Goal: Information Seeking & Learning: Learn about a topic

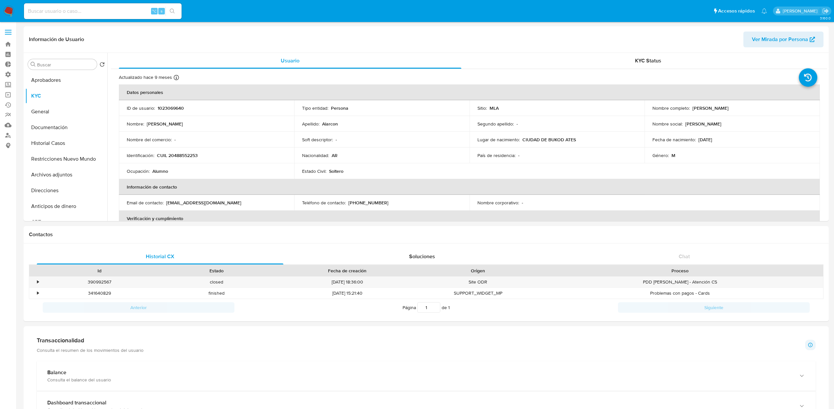
select select "10"
click at [108, 11] on input at bounding box center [103, 11] width 158 height 9
paste input "1023069640"
type input "1023069640"
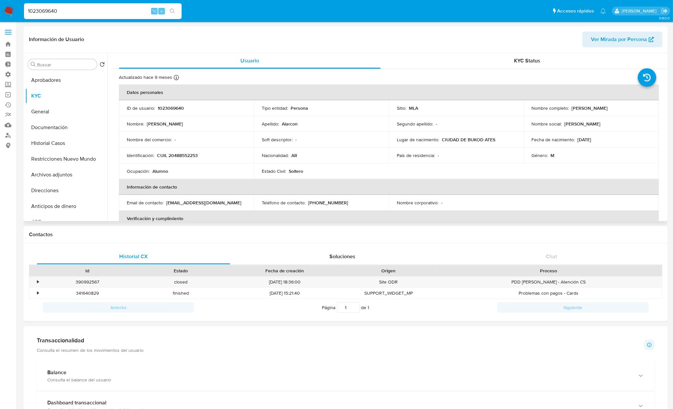
drag, startPoint x: 588, startPoint y: 140, endPoint x: 572, endPoint y: 140, distance: 15.8
click at [565, 141] on div "Fecha de nacimiento : 01/07/2008" at bounding box center [590, 140] width 119 height 6
drag, startPoint x: 574, startPoint y: 139, endPoint x: 608, endPoint y: 140, distance: 33.8
click at [608, 140] on div "Fecha de nacimiento : 01/07/2008" at bounding box center [590, 140] width 119 height 6
copy div "[DATE]"
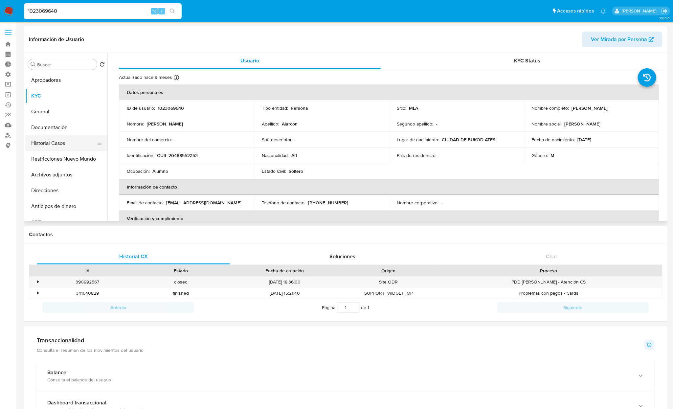
click at [75, 147] on button "Historial Casos" at bounding box center [63, 143] width 77 height 16
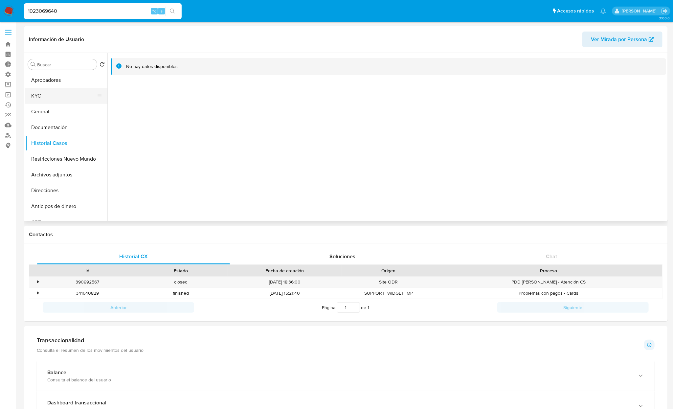
click at [43, 96] on button "KYC" at bounding box center [63, 96] width 77 height 16
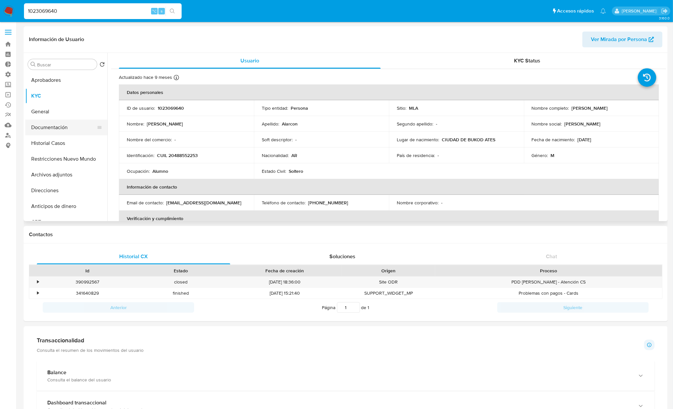
click at [77, 128] on button "Documentación" at bounding box center [63, 127] width 77 height 16
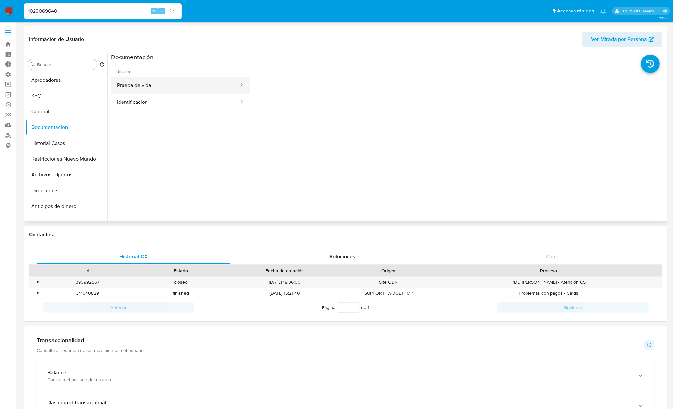
click at [163, 84] on button "Prueba de vida" at bounding box center [175, 85] width 128 height 17
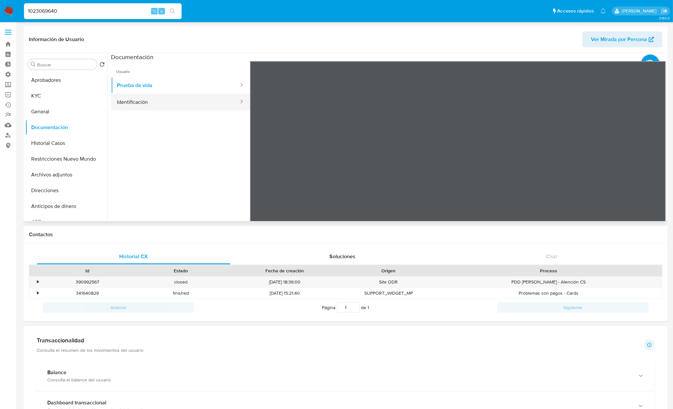
click at [132, 102] on button "Identificación" at bounding box center [175, 102] width 128 height 17
click at [143, 88] on button "Prueba de vida" at bounding box center [175, 85] width 128 height 17
click at [50, 100] on button "KYC" at bounding box center [63, 96] width 77 height 16
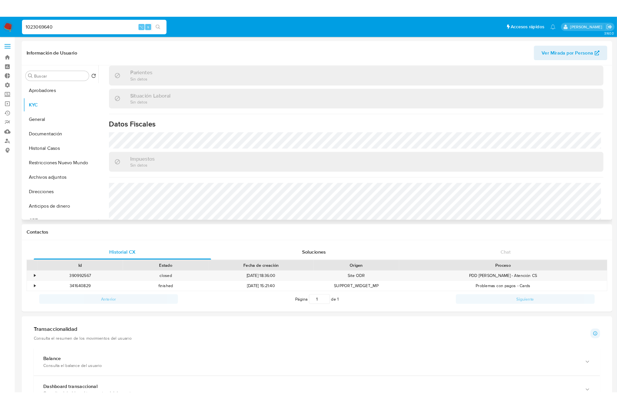
scroll to position [340, 0]
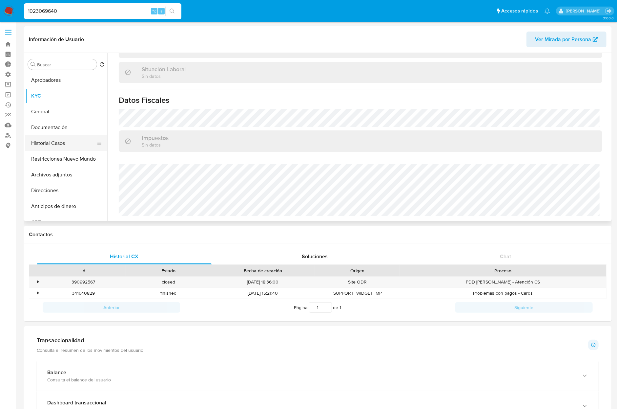
click at [60, 146] on button "Historial Casos" at bounding box center [63, 143] width 77 height 16
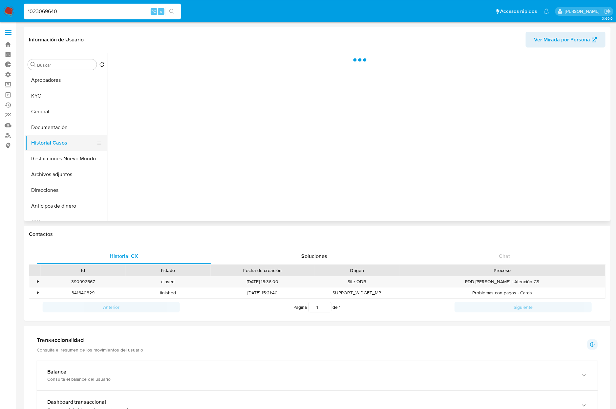
scroll to position [0, 0]
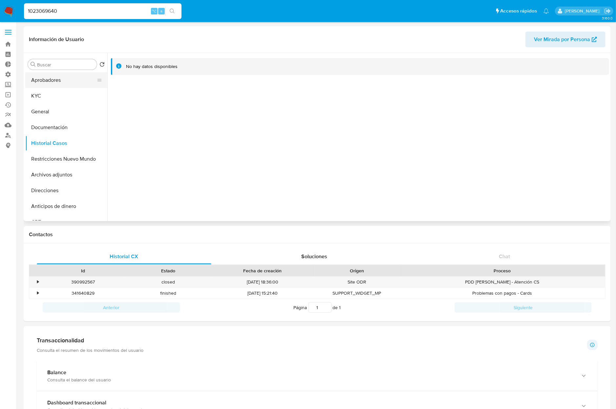
click at [57, 80] on button "Aprobadores" at bounding box center [63, 80] width 77 height 16
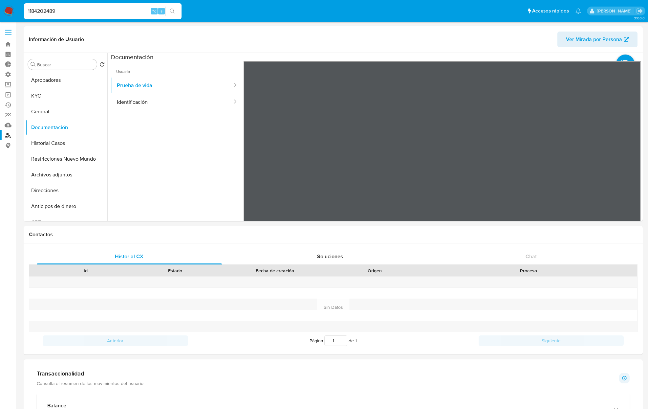
select select "10"
click at [8, 137] on link "Buscador de personas" at bounding box center [39, 135] width 78 height 10
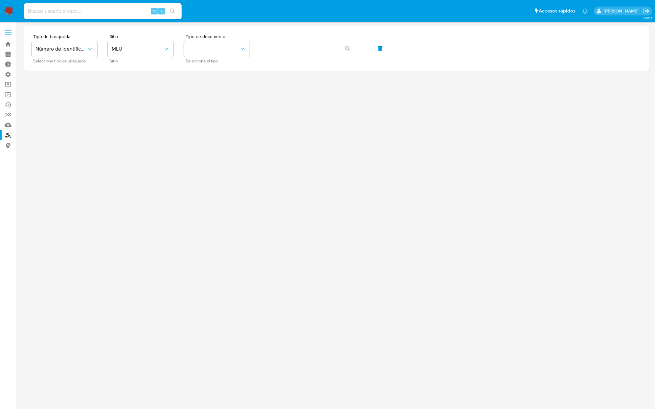
click at [97, 11] on input at bounding box center [103, 11] width 158 height 9
click at [145, 50] on span "MLU" at bounding box center [137, 49] width 51 height 7
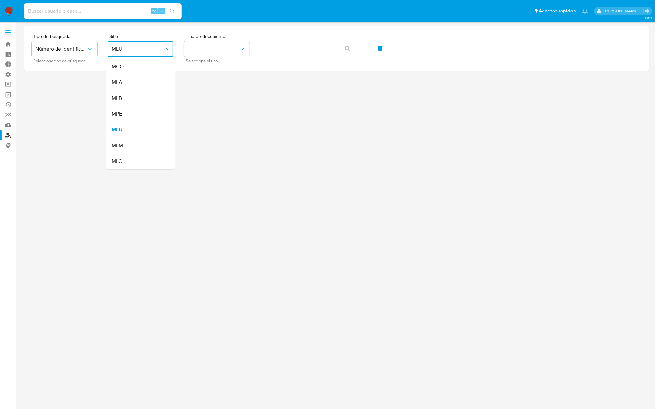
click at [132, 85] on div "MLA" at bounding box center [139, 83] width 54 height 16
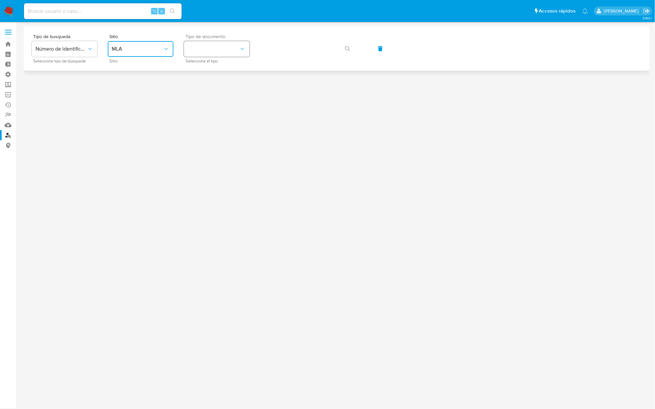
click at [208, 54] on button "identificationType" at bounding box center [217, 49] width 66 height 16
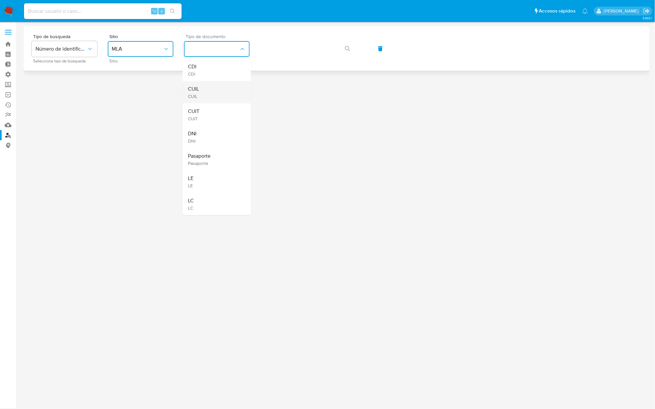
click at [203, 92] on div "CUIL CUIL" at bounding box center [215, 92] width 54 height 22
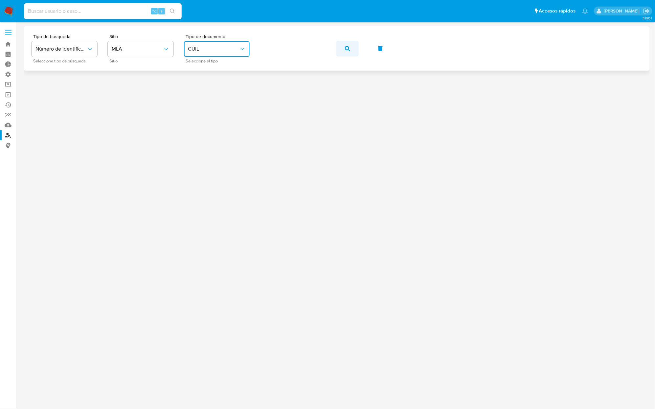
click at [348, 48] on icon "button" at bounding box center [347, 48] width 5 height 5
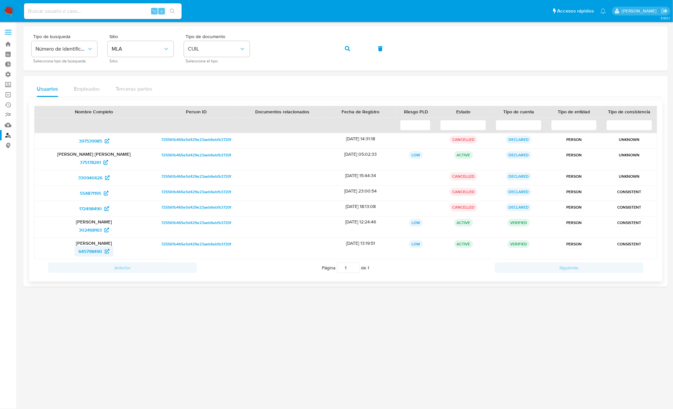
click at [94, 252] on span "645798490" at bounding box center [90, 251] width 24 height 11
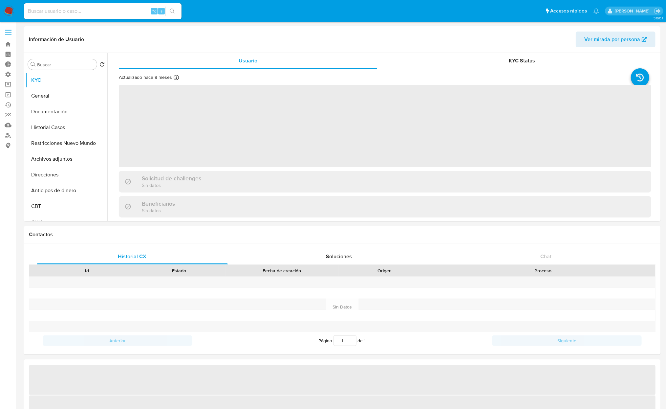
select select "10"
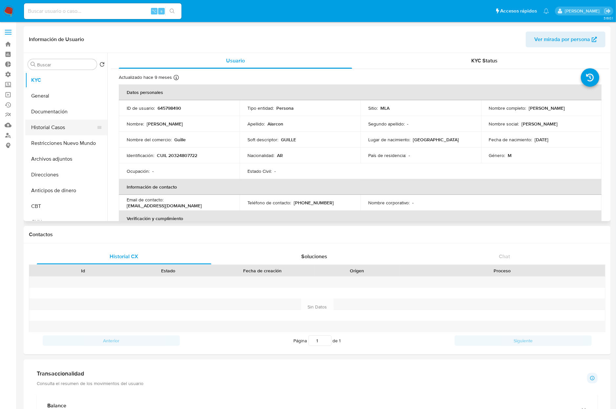
click at [57, 131] on button "Historial Casos" at bounding box center [63, 127] width 77 height 16
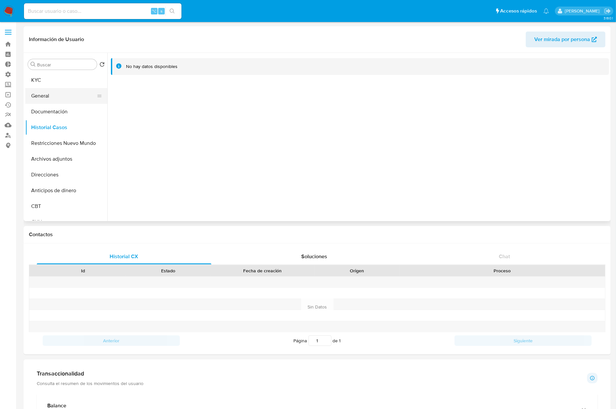
click at [66, 99] on button "General" at bounding box center [63, 96] width 77 height 16
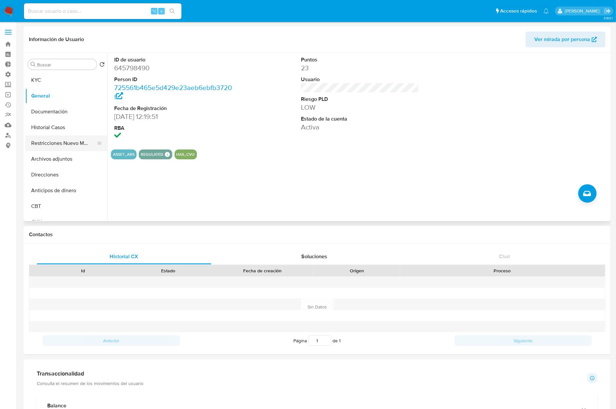
click at [72, 143] on button "Restricciones Nuevo Mundo" at bounding box center [63, 143] width 77 height 16
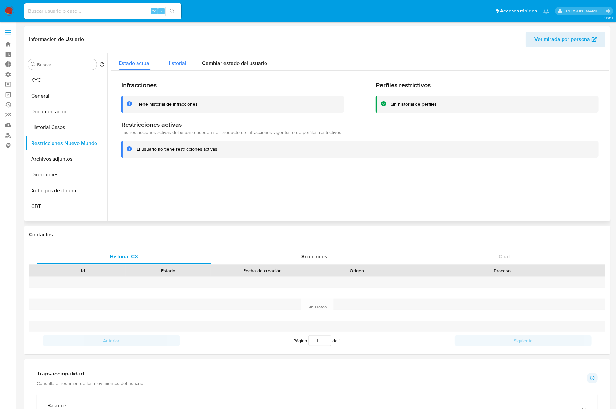
click at [172, 61] on span "Historial" at bounding box center [176, 63] width 20 height 8
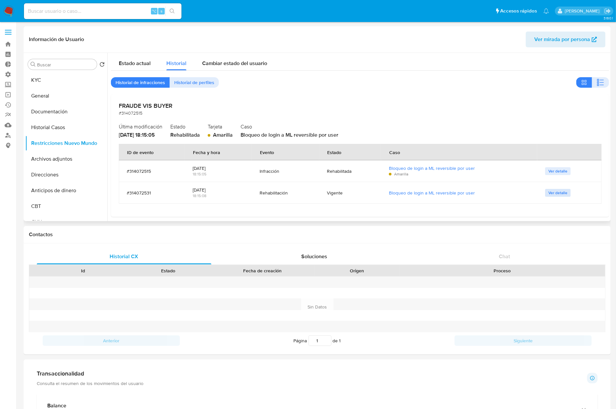
click at [566, 191] on button "Ver detalle" at bounding box center [558, 193] width 26 height 8
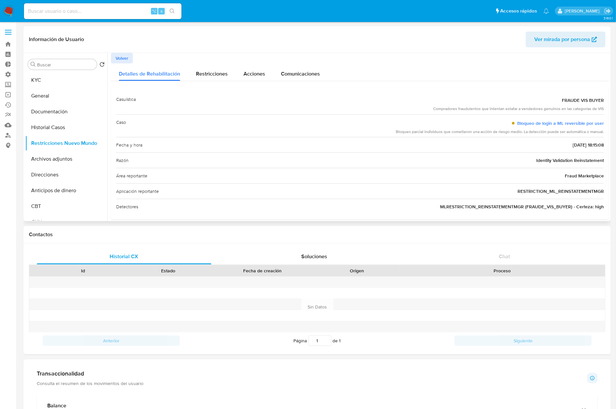
click at [583, 176] on span "Fraud Marketplace" at bounding box center [584, 175] width 39 height 7
drag, startPoint x: 558, startPoint y: 143, endPoint x: 582, endPoint y: 144, distance: 24.7
click at [582, 144] on div "Fecha y hora 09/11/2023 - 18:15:08" at bounding box center [360, 144] width 488 height 15
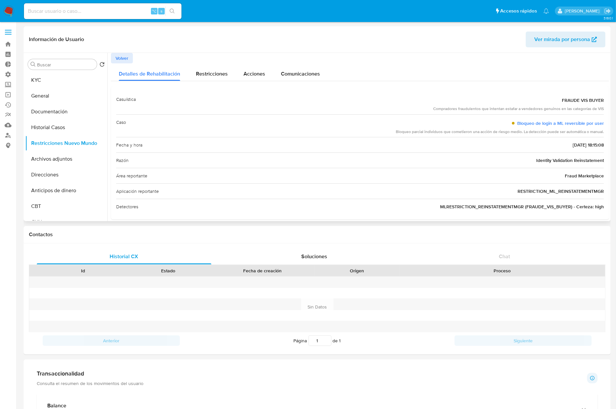
click at [575, 98] on span "FRAUDE VIS BUYER" at bounding box center [583, 100] width 42 height 7
click at [572, 162] on span "Identity Validation Reinstatement" at bounding box center [570, 160] width 68 height 7
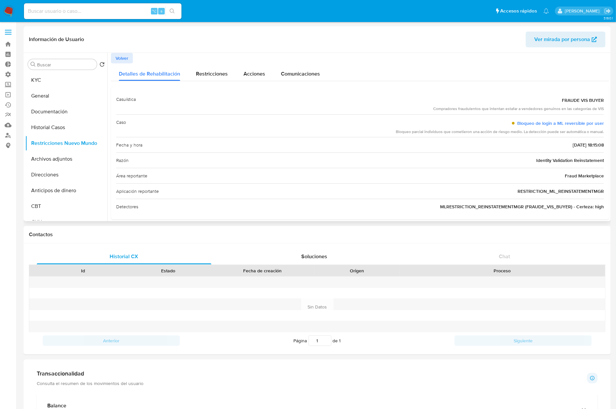
click at [572, 162] on span "Identity Validation Reinstatement" at bounding box center [570, 160] width 68 height 7
click at [62, 111] on button "Documentación" at bounding box center [63, 112] width 77 height 16
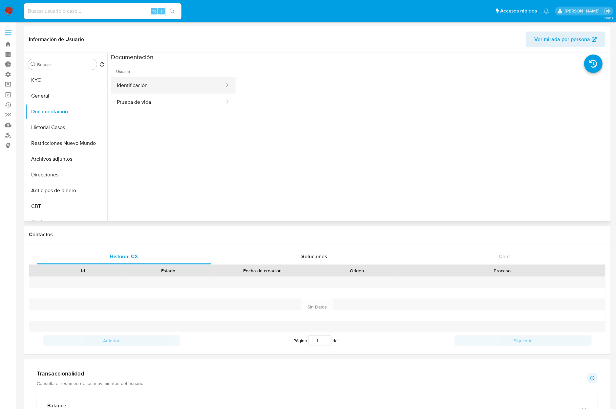
click at [182, 82] on button "Identificación" at bounding box center [168, 85] width 114 height 17
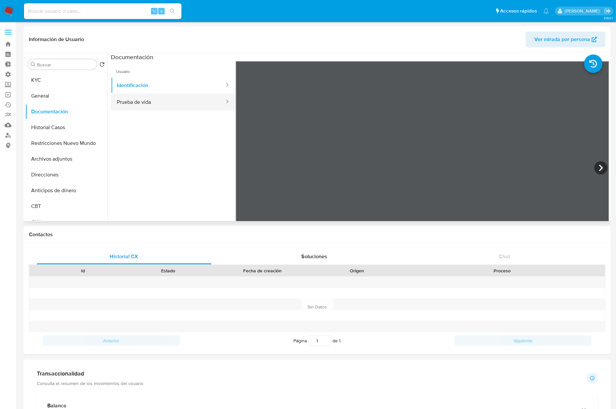
click at [146, 97] on button "Prueba de vida" at bounding box center [168, 102] width 114 height 17
click at [63, 82] on button "KYC" at bounding box center [63, 80] width 77 height 16
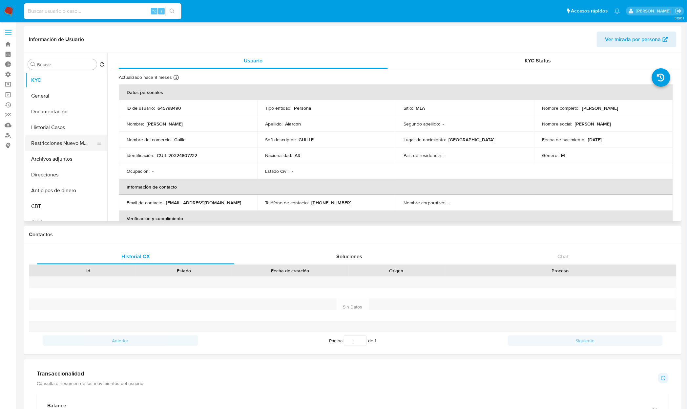
click at [58, 145] on button "Restricciones Nuevo Mundo" at bounding box center [63, 143] width 77 height 16
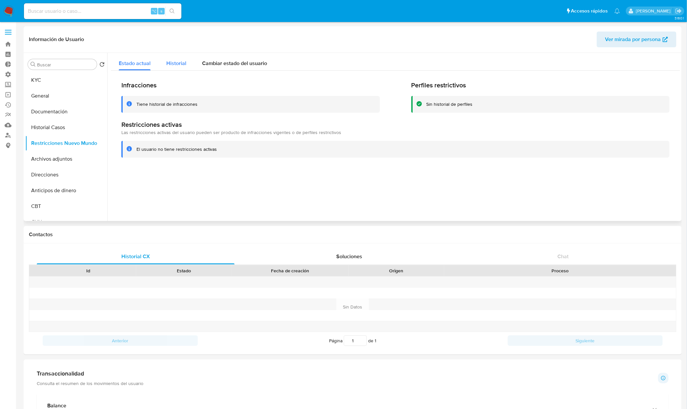
click at [176, 66] on span "Historial" at bounding box center [176, 63] width 20 height 8
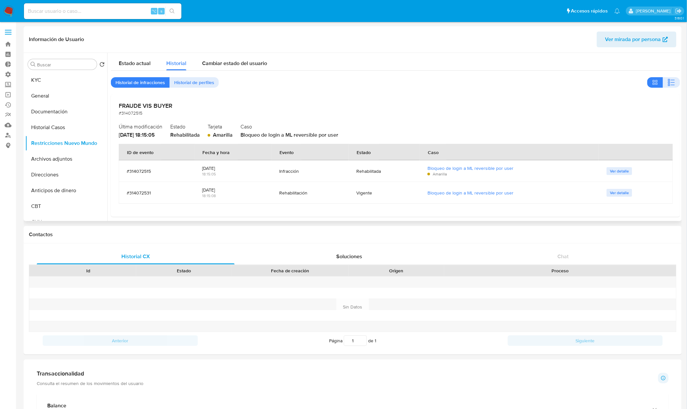
click at [620, 197] on td "Ver detalle" at bounding box center [636, 193] width 74 height 22
click at [620, 192] on span "Ver detalle" at bounding box center [619, 192] width 19 height 7
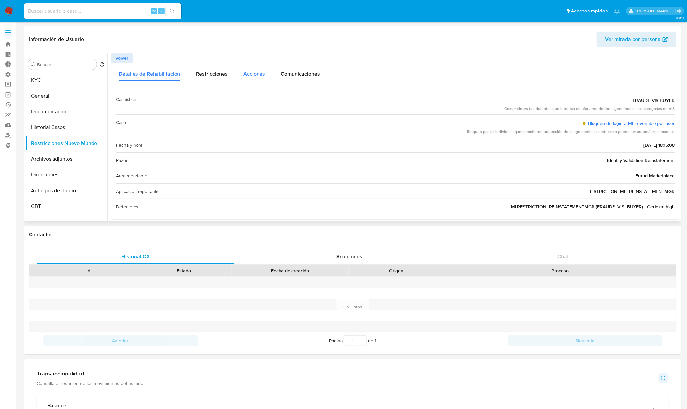
click at [252, 75] on span "Acciones" at bounding box center [255, 74] width 22 height 8
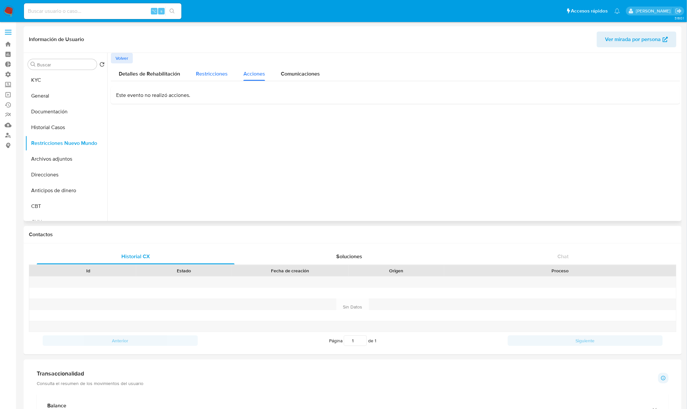
click at [211, 73] on span "Restricciones" at bounding box center [212, 74] width 32 height 8
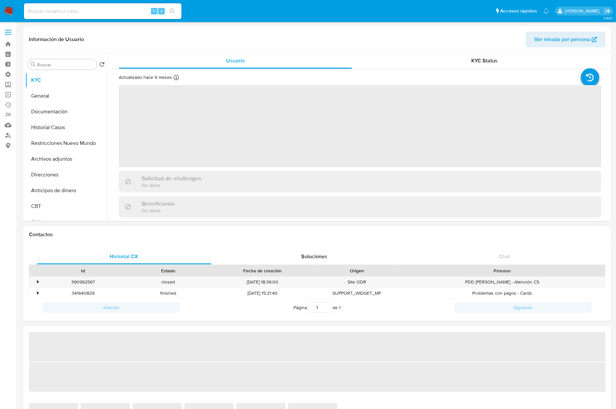
select select "10"
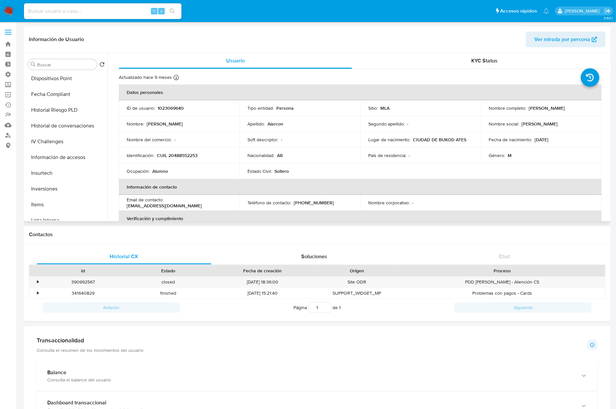
scroll to position [340, 0]
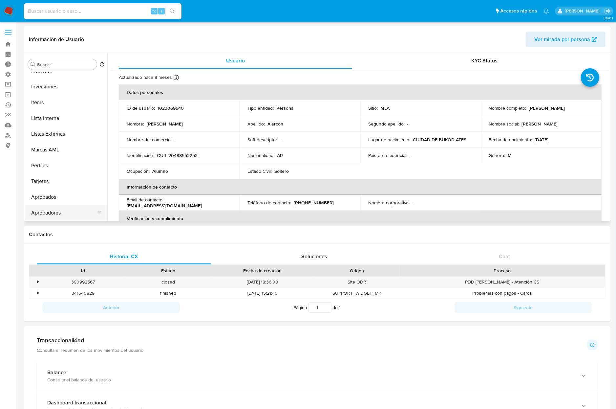
click at [60, 208] on button "Aprobadores" at bounding box center [63, 213] width 77 height 16
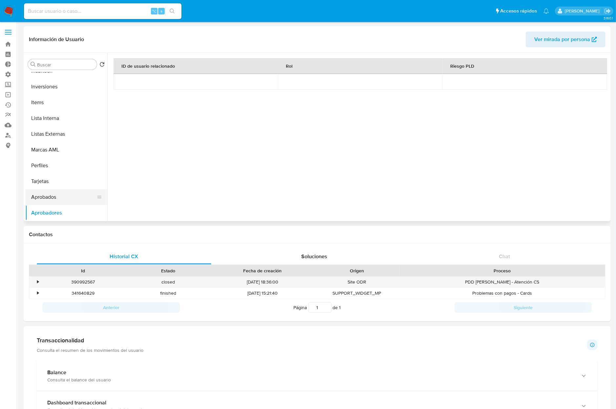
click at [50, 198] on button "Aprobados" at bounding box center [63, 197] width 77 height 16
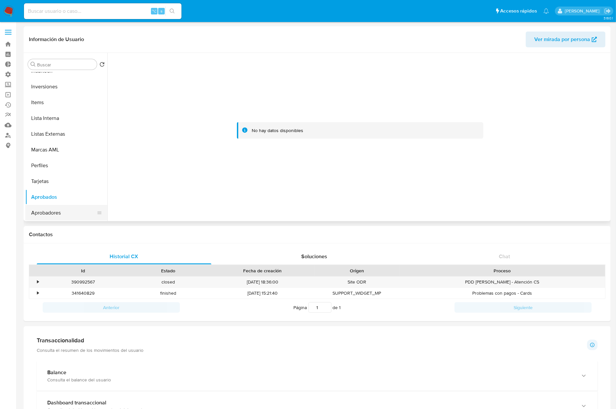
click at [68, 215] on button "Aprobadores" at bounding box center [63, 213] width 77 height 16
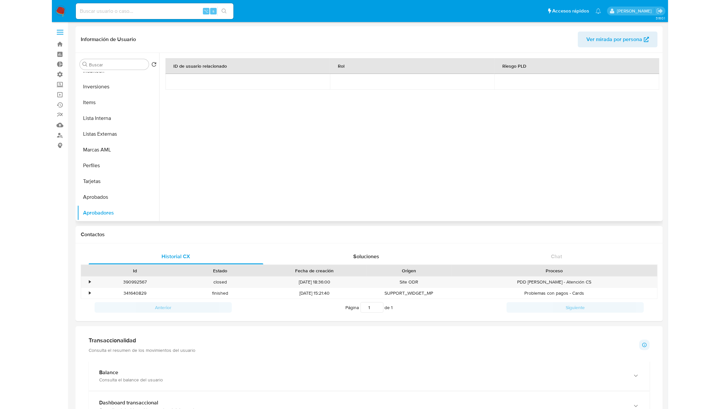
scroll to position [0, 0]
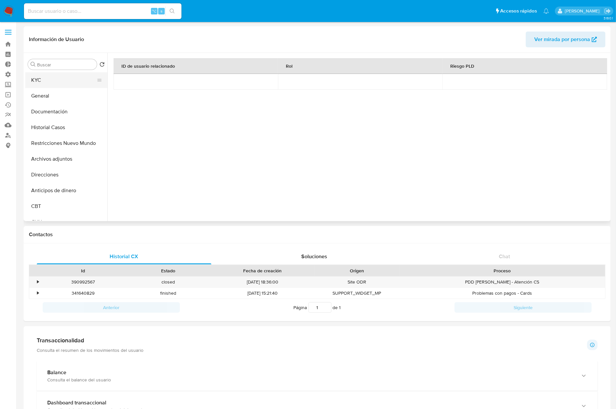
click at [41, 76] on button "KYC" at bounding box center [63, 80] width 77 height 16
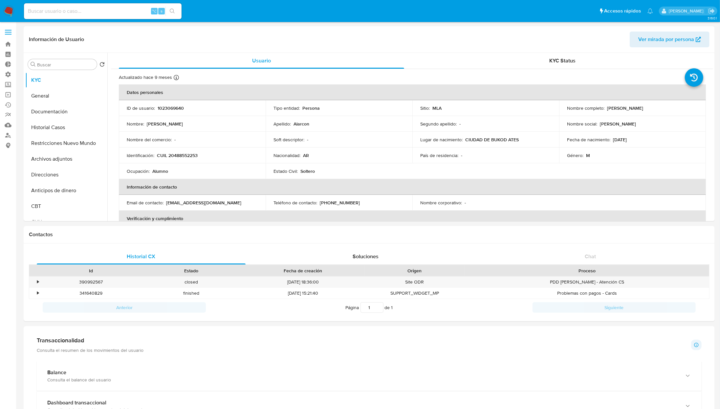
click at [103, 7] on input at bounding box center [103, 11] width 158 height 9
paste input "1574193806"
type input "1574193806"
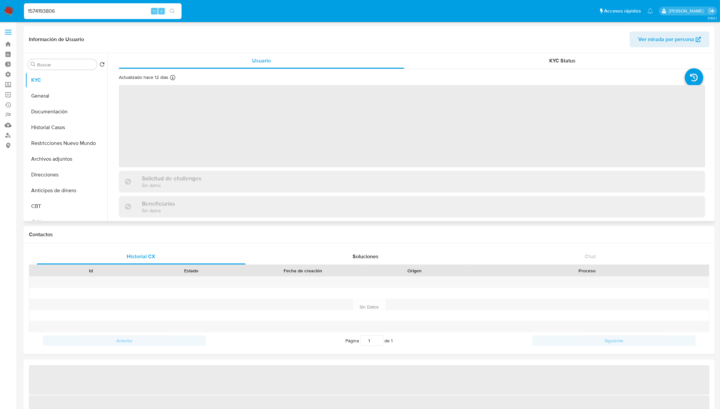
select select "10"
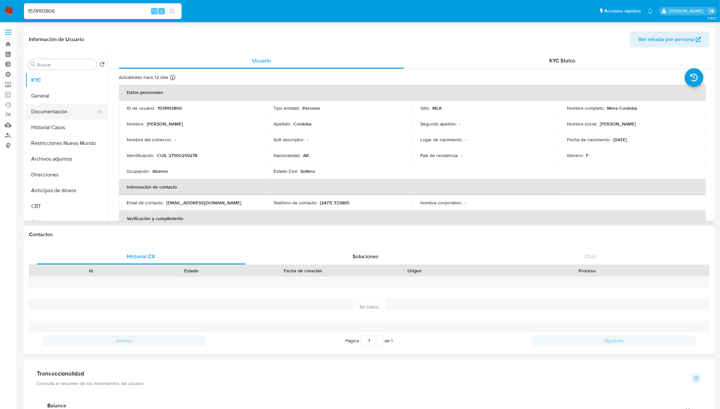
click at [69, 112] on button "Documentación" at bounding box center [63, 112] width 77 height 16
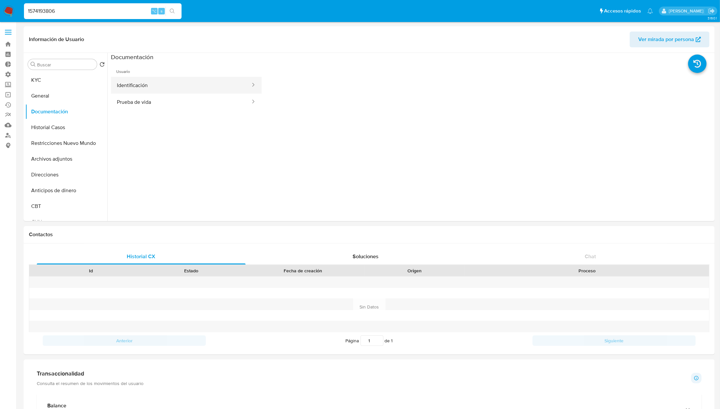
click at [166, 79] on button "Identificación" at bounding box center [181, 85] width 140 height 17
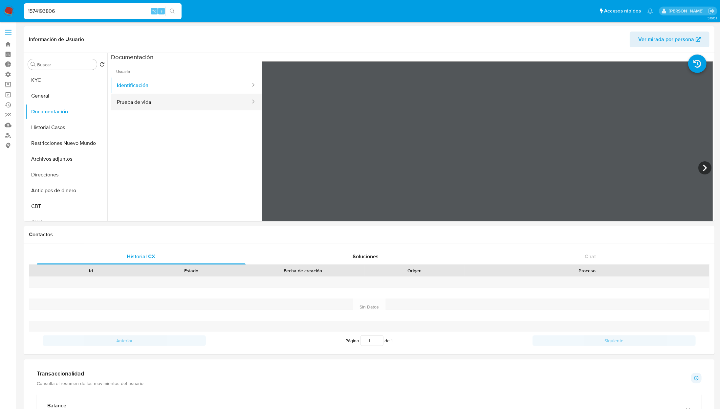
click at [183, 96] on button "Prueba de vida" at bounding box center [181, 102] width 140 height 17
click at [63, 82] on button "KYC" at bounding box center [63, 80] width 77 height 16
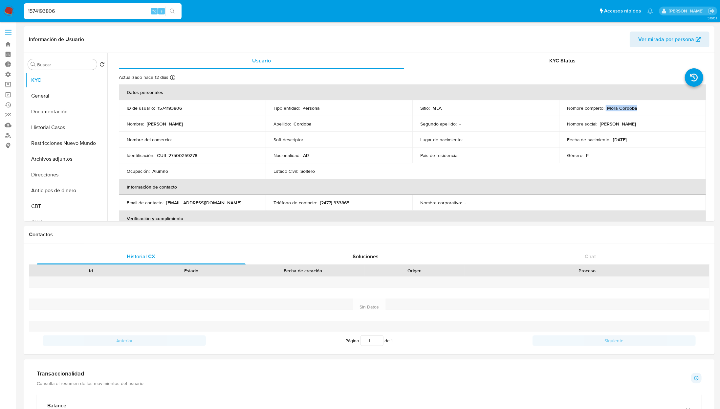
drag, startPoint x: 603, startPoint y: 106, endPoint x: 670, endPoint y: 108, distance: 66.6
click at [622, 108] on div "Nombre completo : Mora Cordoba" at bounding box center [632, 108] width 131 height 6
drag, startPoint x: 156, startPoint y: 156, endPoint x: 204, endPoint y: 155, distance: 47.6
click at [204, 155] on div "Identificación : CUIL 27500259278" at bounding box center [192, 155] width 131 height 6
drag, startPoint x: 201, startPoint y: 154, endPoint x: 156, endPoint y: 156, distance: 45.3
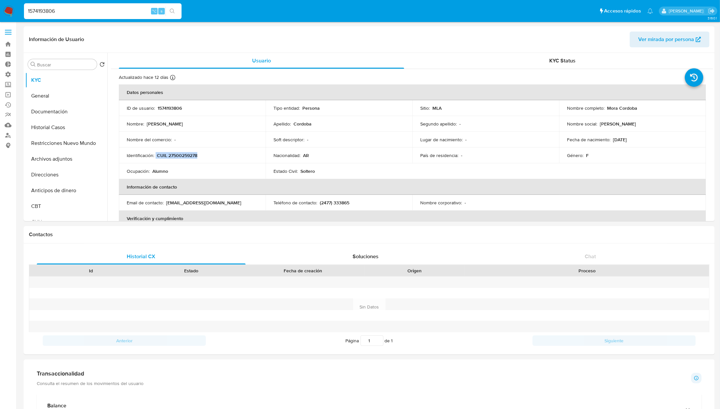
click at [156, 155] on div "Identificación : CUIL 27500259278" at bounding box center [192, 155] width 131 height 6
copy div "CUIL 27500259278"
drag, startPoint x: 636, startPoint y: 141, endPoint x: 624, endPoint y: 148, distance: 13.8
click at [610, 140] on div "Fecha de nacimiento : 11/03/2010" at bounding box center [632, 140] width 131 height 6
copy div "11/03/2010"
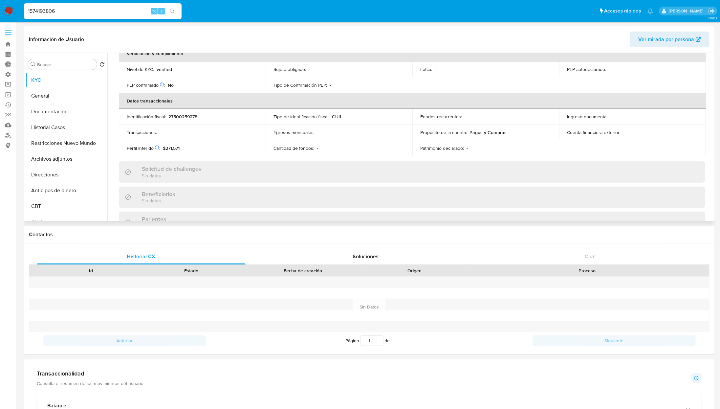
scroll to position [340, 0]
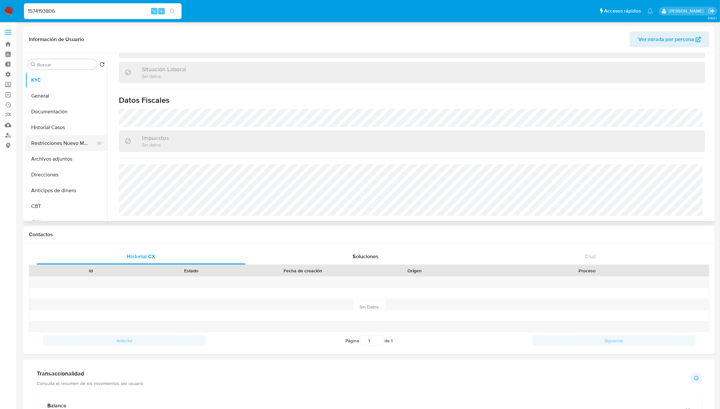
click at [61, 145] on button "Restricciones Nuevo Mundo" at bounding box center [63, 143] width 77 height 16
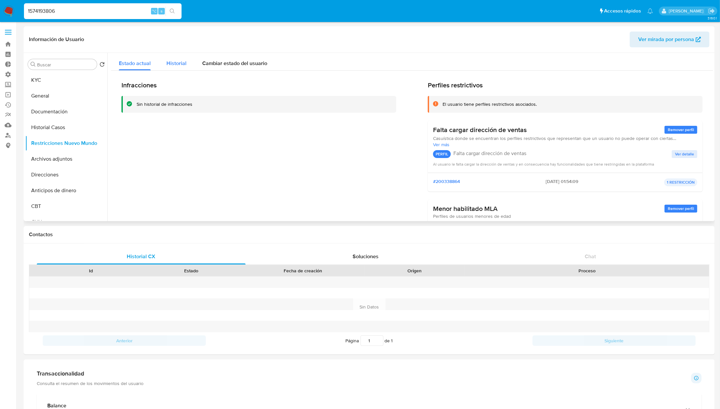
click at [189, 67] on button "Historial" at bounding box center [177, 61] width 36 height 17
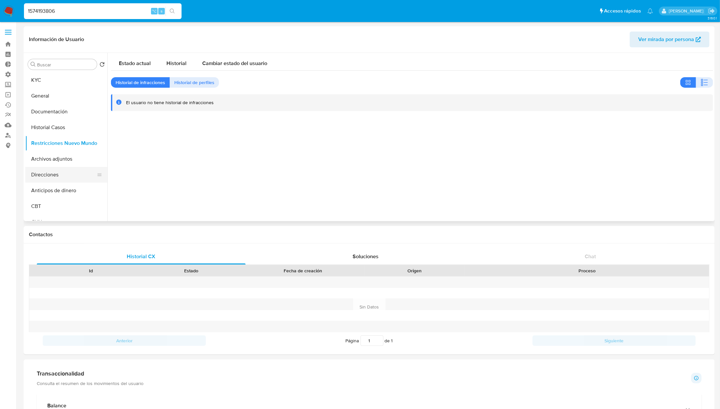
click at [69, 173] on button "Direcciones" at bounding box center [63, 175] width 77 height 16
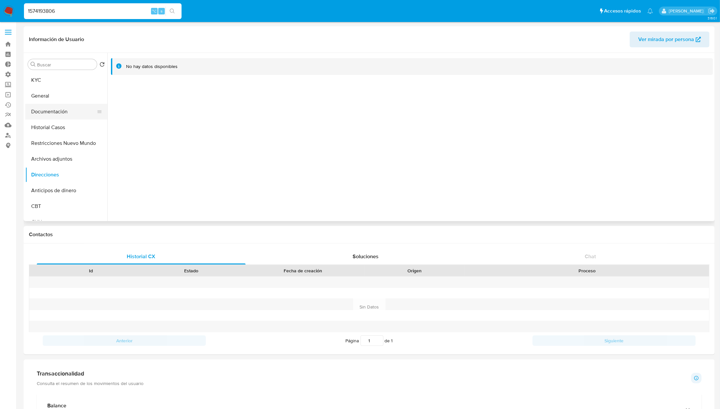
click at [59, 114] on button "Documentación" at bounding box center [63, 112] width 77 height 16
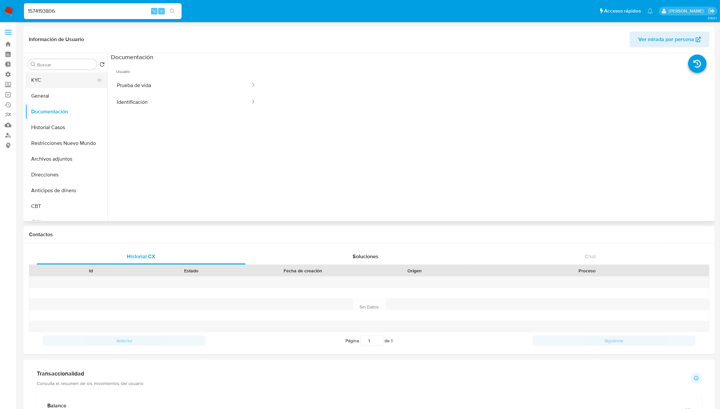
click at [47, 74] on button "KYC" at bounding box center [63, 80] width 77 height 16
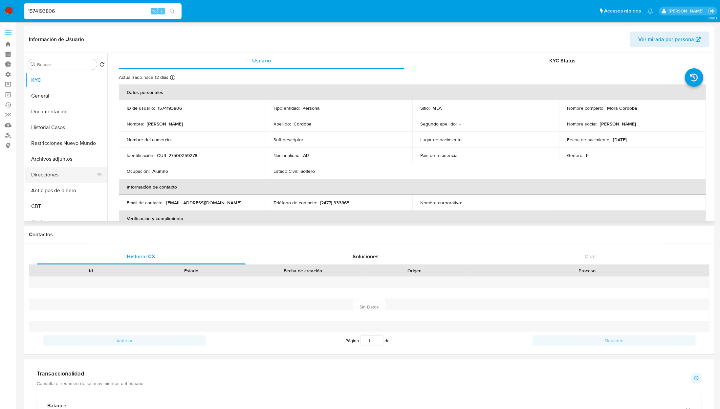
click at [56, 180] on button "Direcciones" at bounding box center [63, 175] width 77 height 16
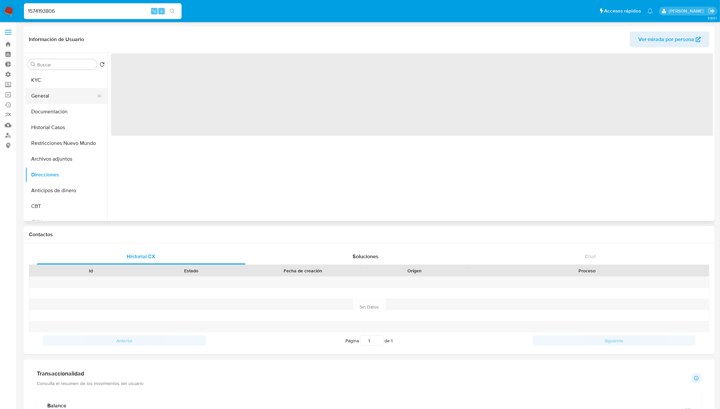
click at [60, 96] on button "General" at bounding box center [63, 96] width 77 height 16
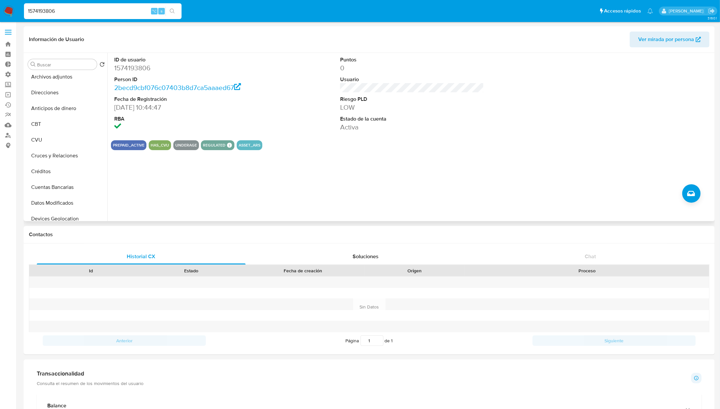
scroll to position [340, 0]
click at [68, 216] on button "Aprobadores" at bounding box center [63, 213] width 77 height 16
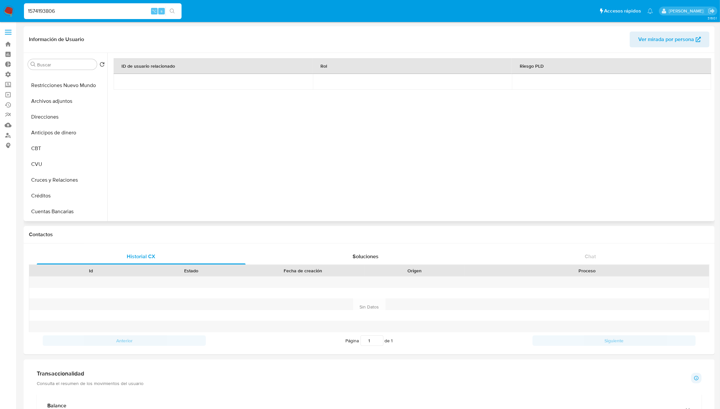
scroll to position [0, 0]
click at [61, 81] on button "KYC" at bounding box center [63, 80] width 77 height 16
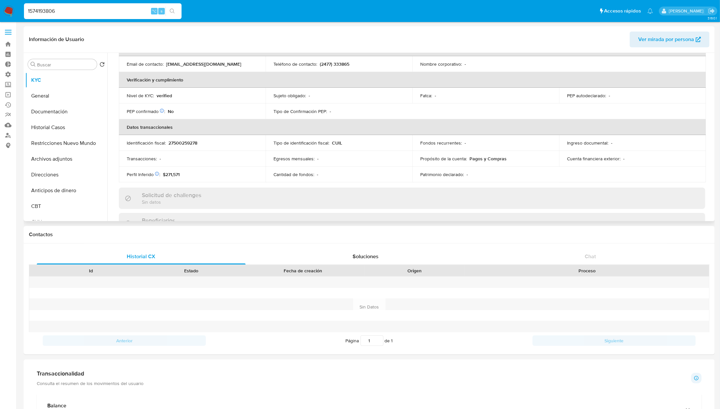
scroll to position [340, 0]
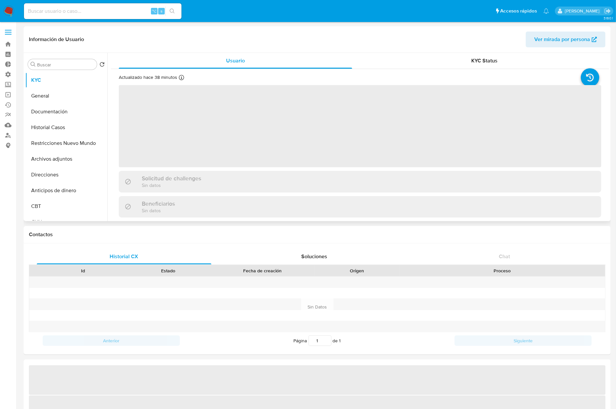
select select "10"
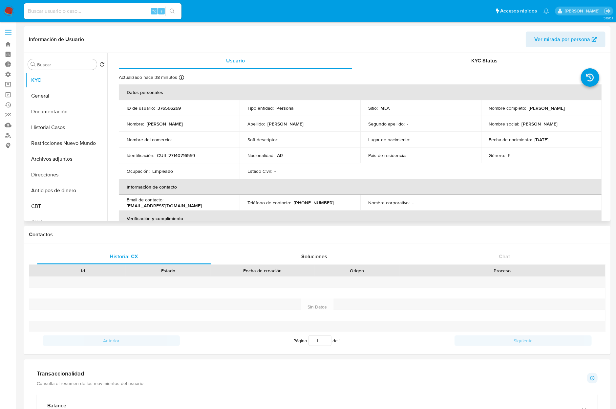
drag, startPoint x: 528, startPoint y: 109, endPoint x: 598, endPoint y: 107, distance: 70.3
click at [598, 107] on td "Nombre completo : Rosa Alejandra Rotondo" at bounding box center [541, 108] width 121 height 16
copy p "Rosa Alejandra Rotondo"
drag, startPoint x: 201, startPoint y: 152, endPoint x: 155, endPoint y: 154, distance: 46.3
click at [155, 154] on div "Identificación : CUIL 27140716559" at bounding box center [179, 155] width 105 height 6
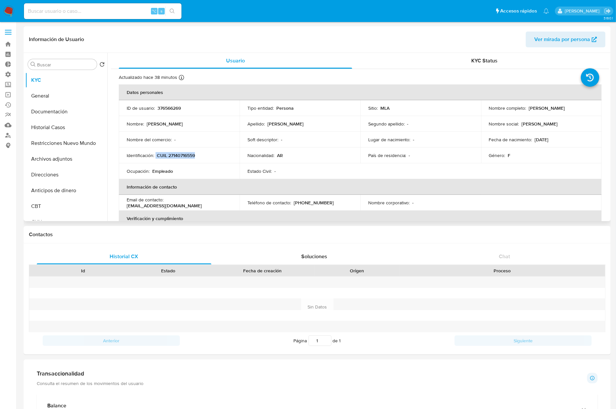
drag, startPoint x: 155, startPoint y: 154, endPoint x: 206, endPoint y: 154, distance: 50.6
click at [206, 154] on div "Identificación : CUIL 27140716559" at bounding box center [179, 155] width 105 height 6
copy div "CUIL 27140716559"
click at [56, 108] on button "Documentación" at bounding box center [63, 112] width 77 height 16
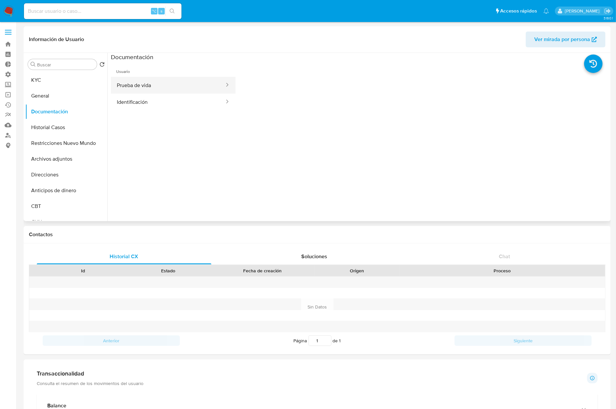
click at [147, 83] on button "Prueba de vida" at bounding box center [168, 85] width 114 height 17
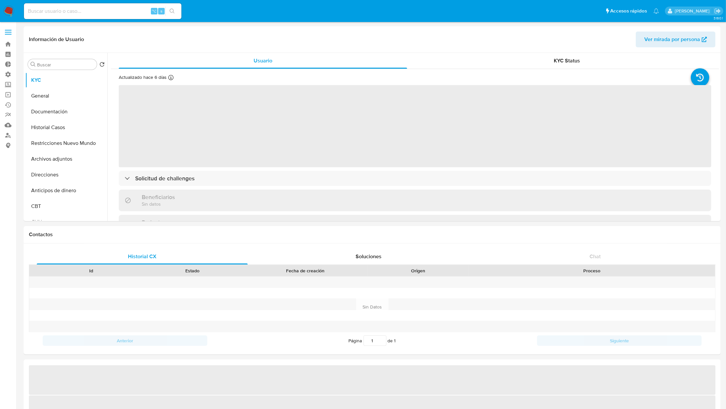
select select "10"
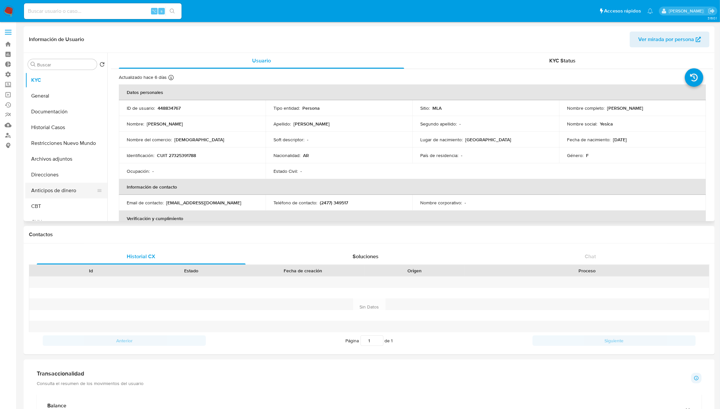
click at [65, 192] on button "Anticipos de dinero" at bounding box center [63, 191] width 77 height 16
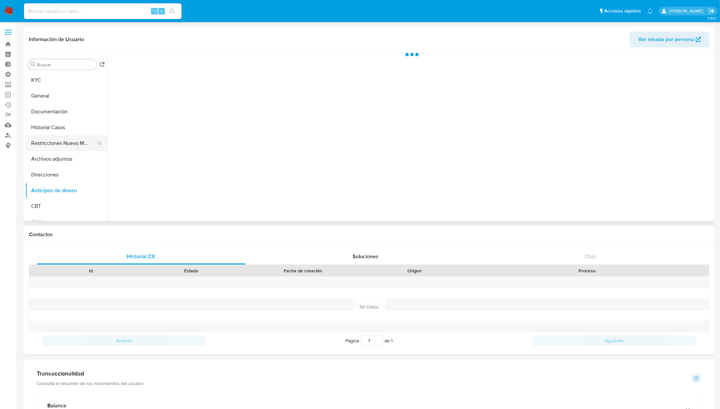
click at [59, 147] on button "Restricciones Nuevo Mundo" at bounding box center [63, 143] width 77 height 16
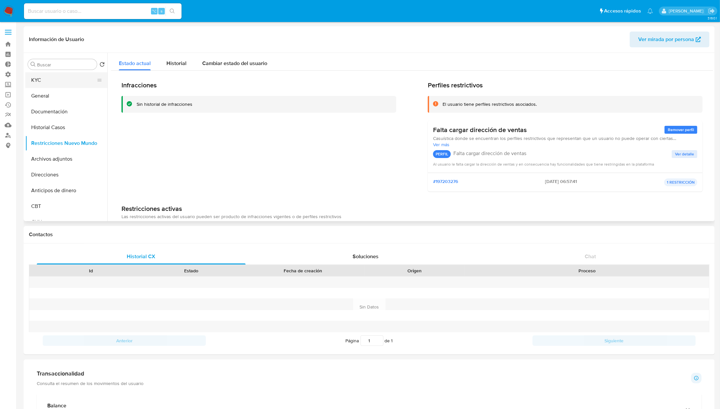
click at [53, 84] on button "KYC" at bounding box center [63, 80] width 77 height 16
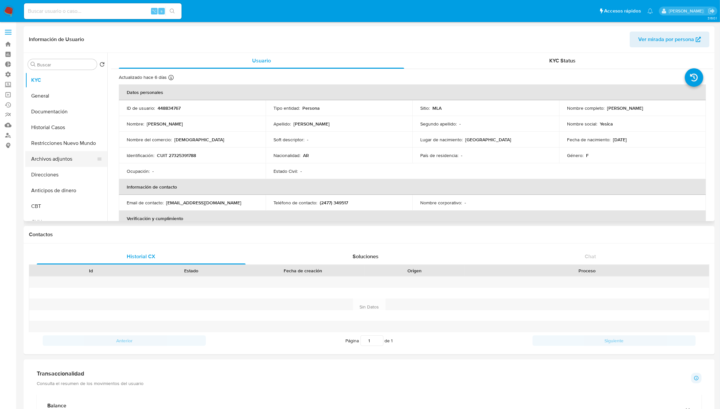
click at [60, 152] on button "Archivos adjuntos" at bounding box center [63, 159] width 77 height 16
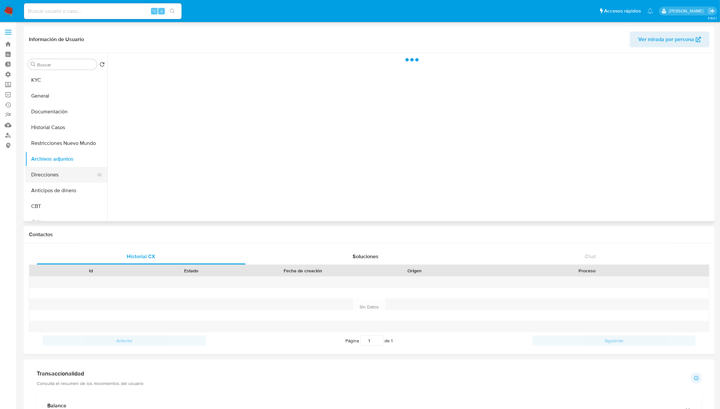
click at [62, 176] on button "Direcciones" at bounding box center [63, 175] width 77 height 16
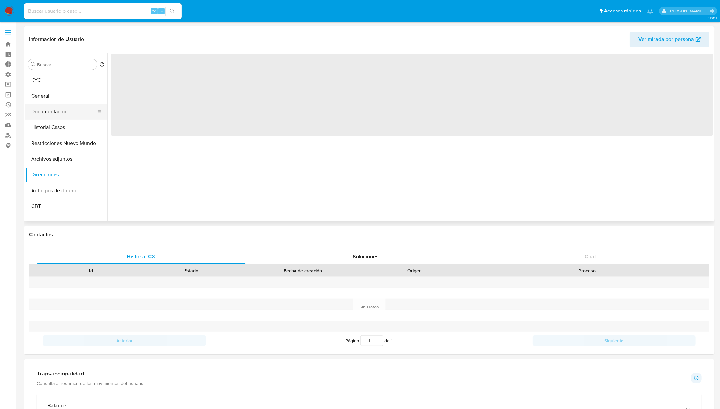
click at [66, 108] on button "Documentación" at bounding box center [63, 112] width 77 height 16
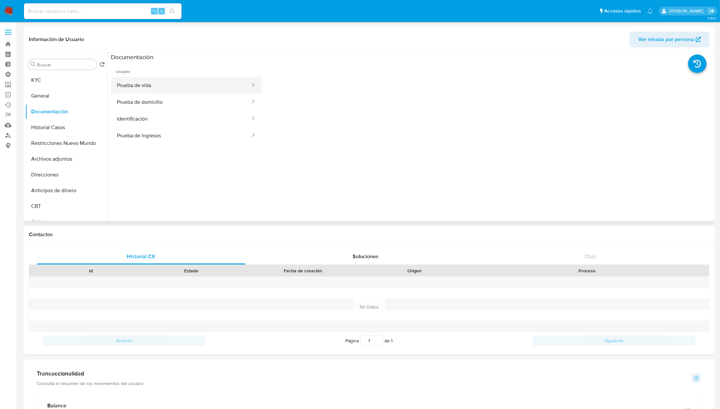
click at [188, 81] on button "Prueba de vida" at bounding box center [181, 85] width 140 height 17
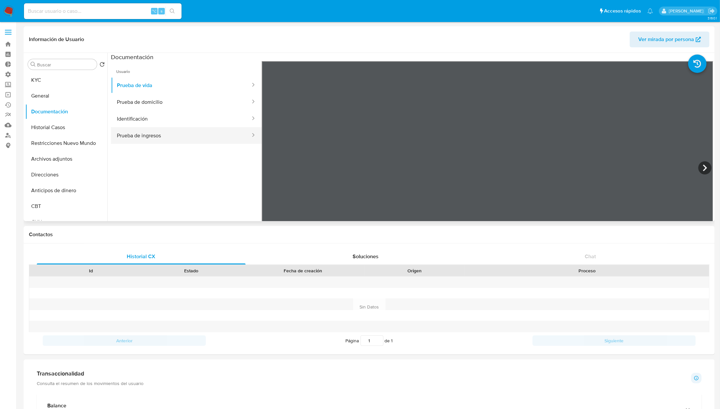
click at [165, 132] on button "Prueba de ingresos" at bounding box center [181, 135] width 140 height 17
click at [173, 102] on button "Prueba de domicilio" at bounding box center [181, 102] width 140 height 17
click at [391, 53] on section at bounding box center [412, 162] width 602 height 218
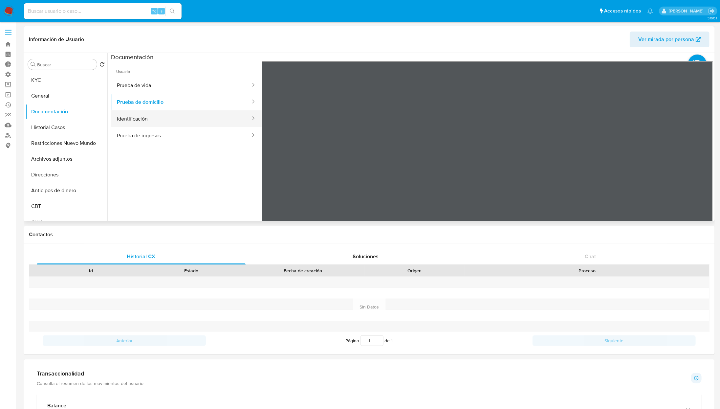
click at [183, 124] on button "Identificación" at bounding box center [181, 118] width 140 height 17
click at [189, 135] on button "Prueba de ingresos" at bounding box center [181, 135] width 140 height 17
click at [162, 79] on button "Prueba de vida" at bounding box center [181, 85] width 140 height 17
click at [53, 78] on button "KYC" at bounding box center [63, 80] width 77 height 16
